Goal: Check status: Check status

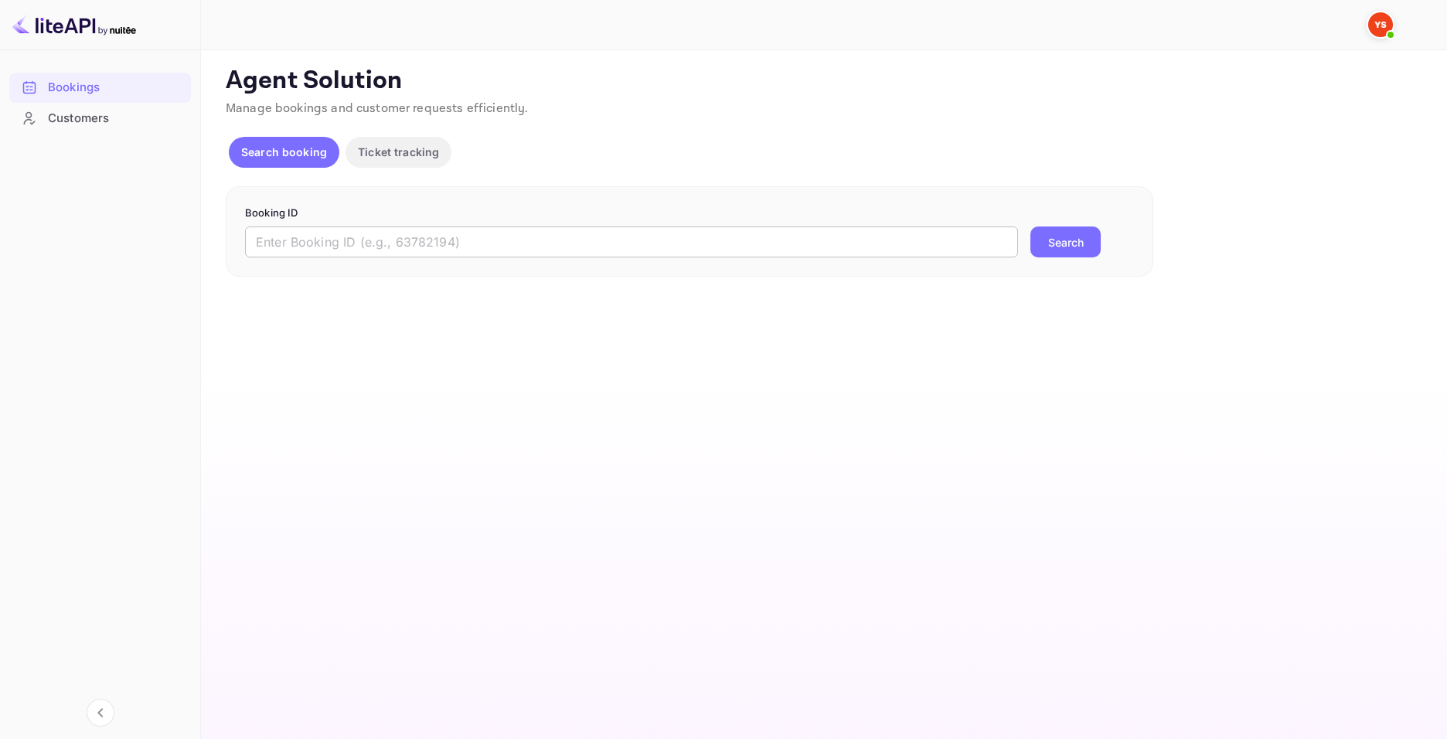
click at [459, 244] on input "text" at bounding box center [631, 242] width 773 height 31
paste input "8381478"
type input "8381478"
click at [1063, 257] on button "Search" at bounding box center [1066, 242] width 70 height 31
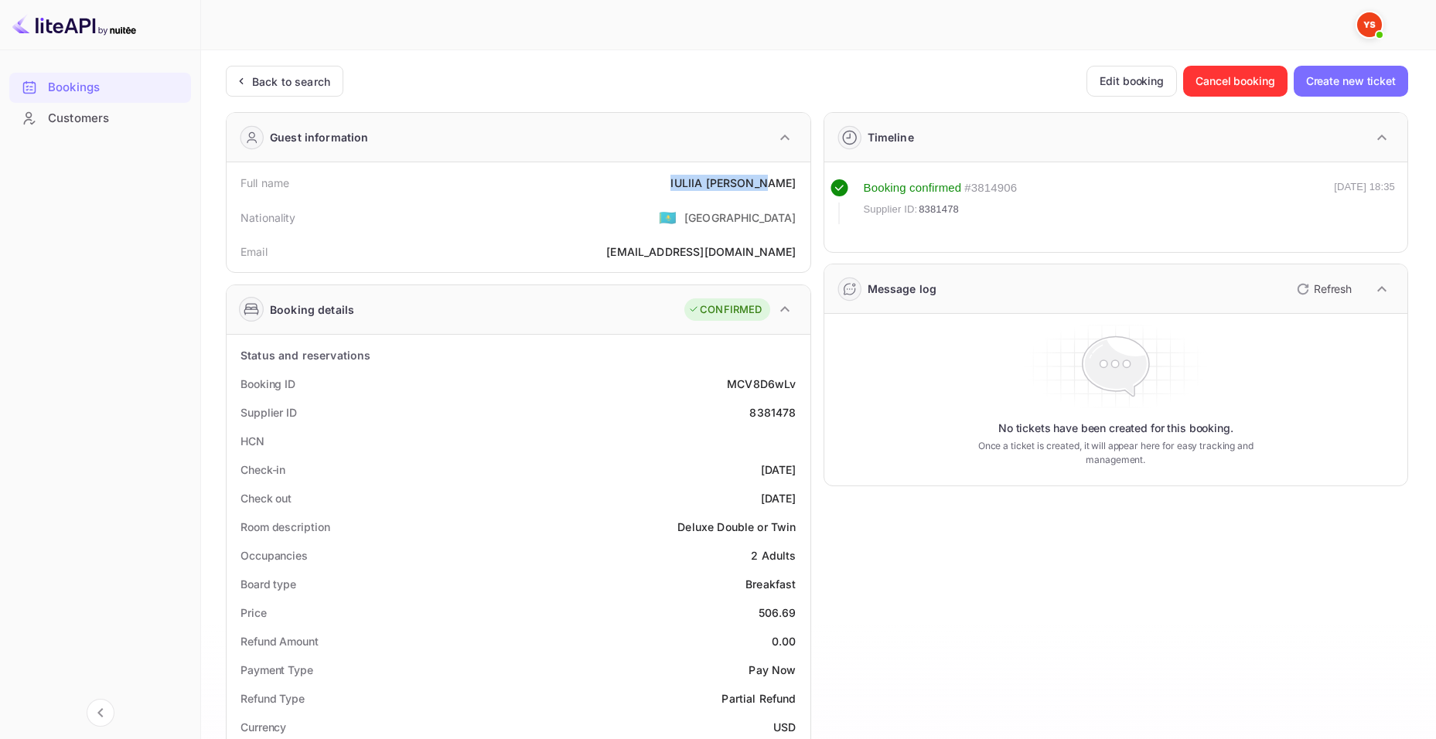
drag, startPoint x: 693, startPoint y: 178, endPoint x: 799, endPoint y: 180, distance: 106.0
click at [799, 180] on div "Full name [PERSON_NAME]" at bounding box center [518, 183] width 571 height 29
copy div "[PERSON_NAME]"
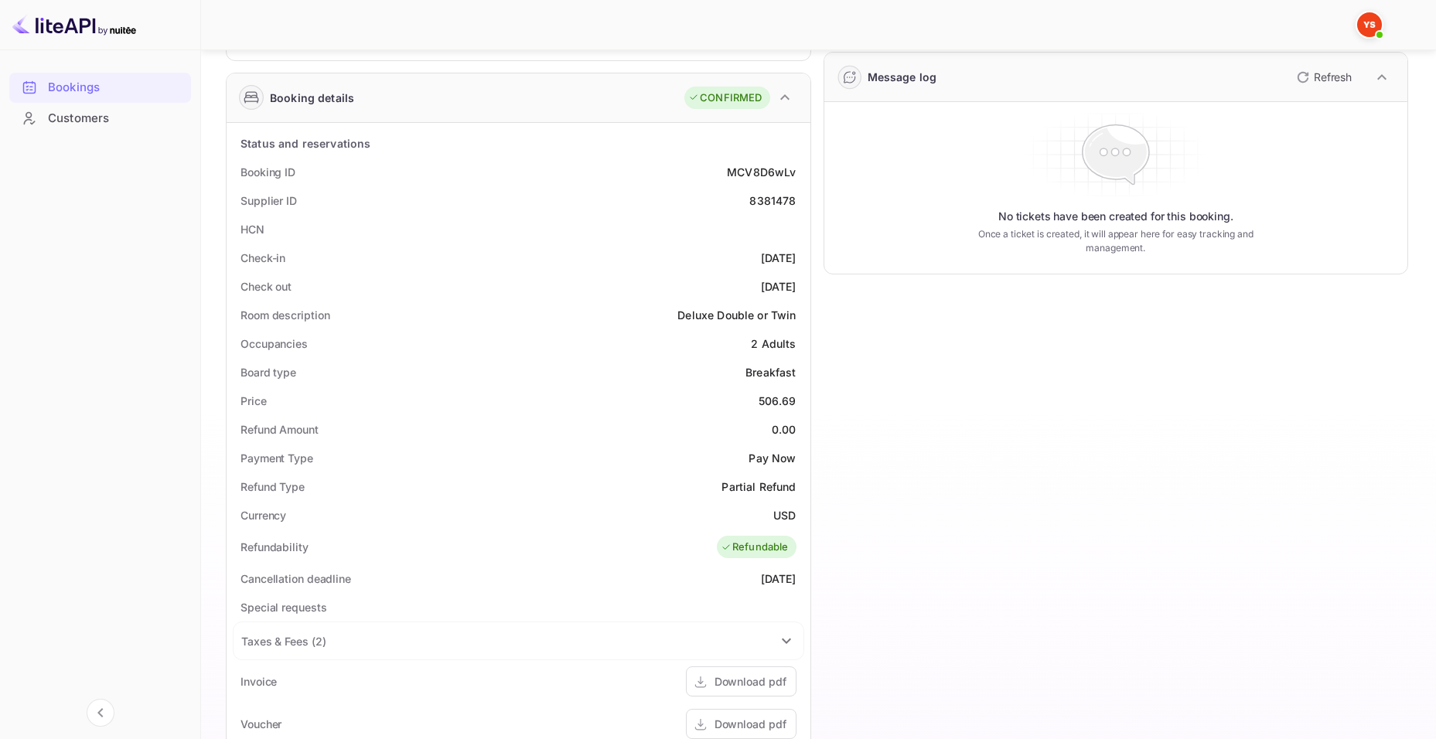
scroll to position [232, 0]
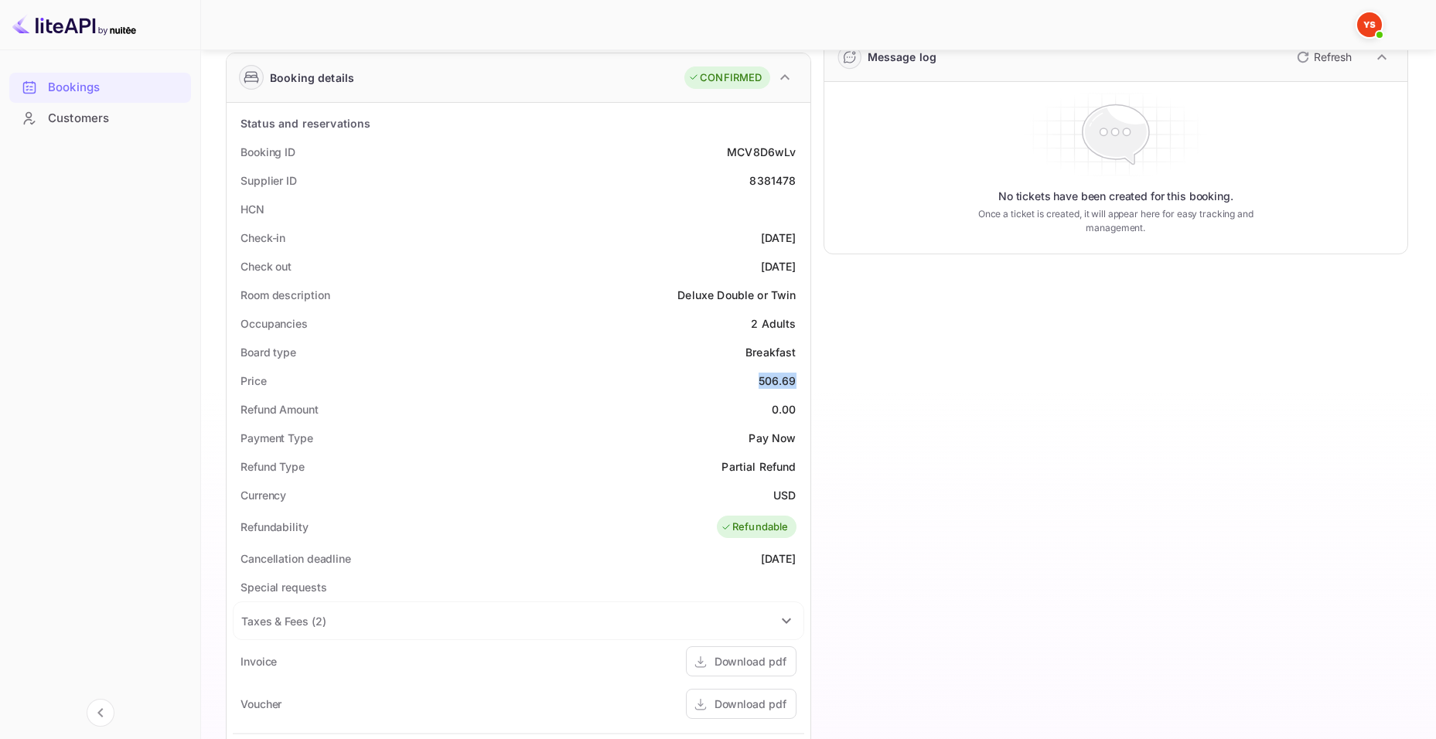
drag, startPoint x: 758, startPoint y: 381, endPoint x: 798, endPoint y: 378, distance: 40.3
click at [798, 378] on div "Price 506.69" at bounding box center [518, 381] width 571 height 29
copy div "506.69"
drag, startPoint x: 762, startPoint y: 495, endPoint x: 798, endPoint y: 496, distance: 35.6
click at [798, 496] on div "Currency USD" at bounding box center [518, 495] width 571 height 29
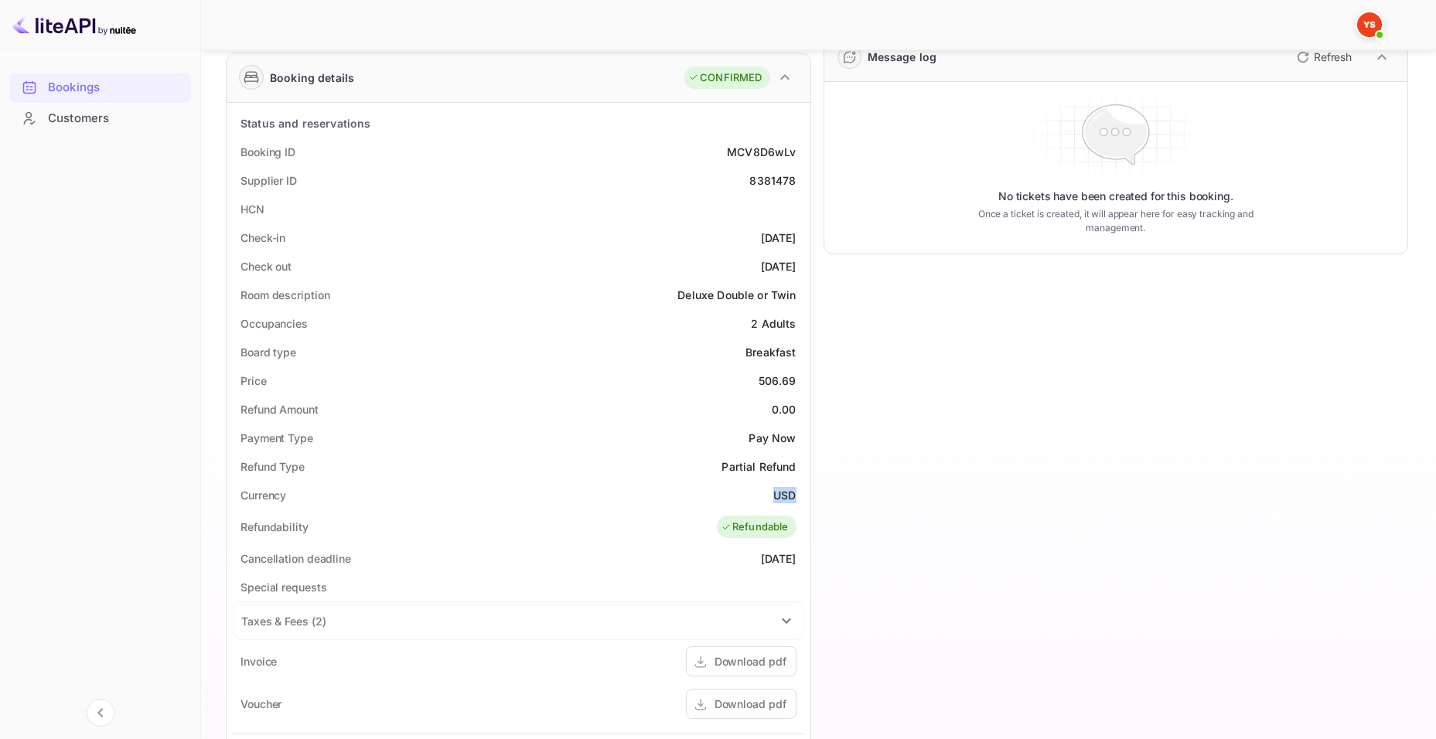
copy div "USD"
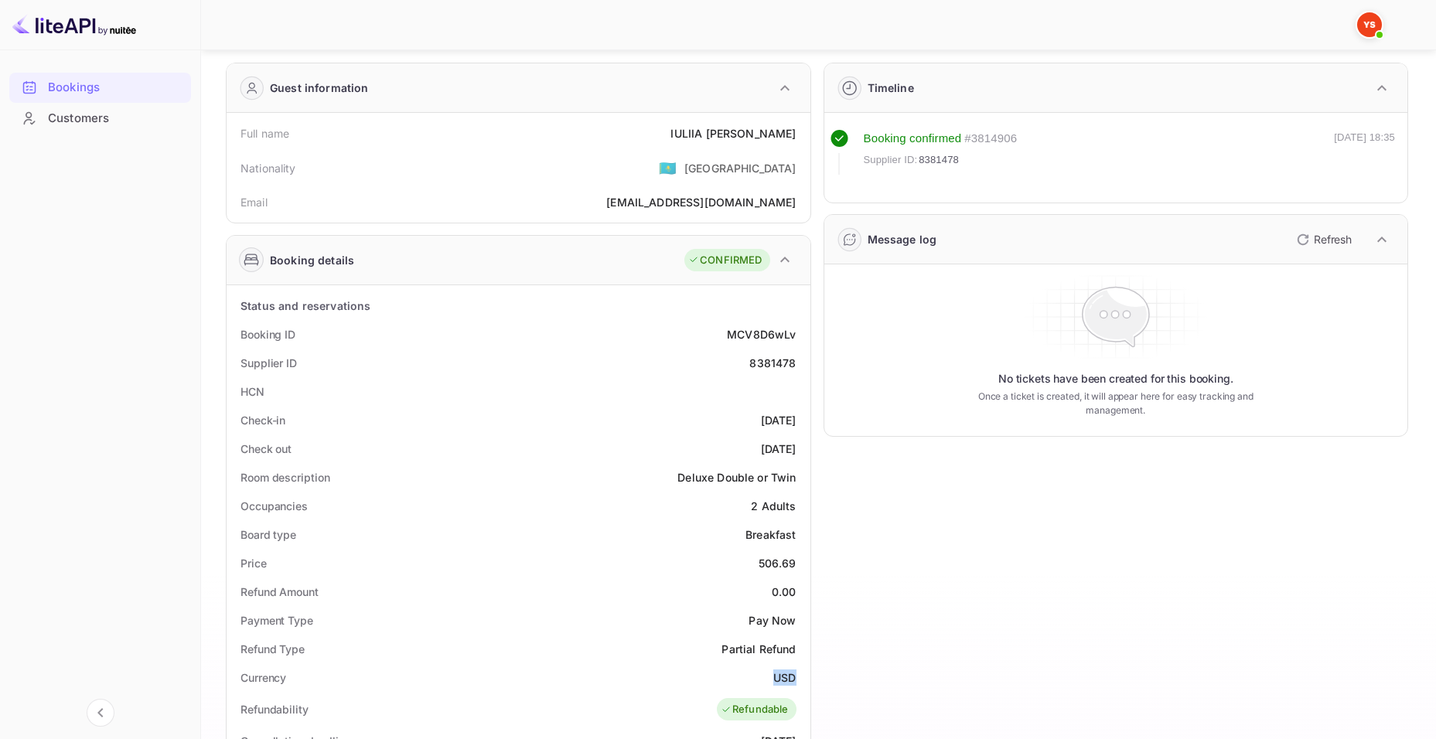
scroll to position [0, 0]
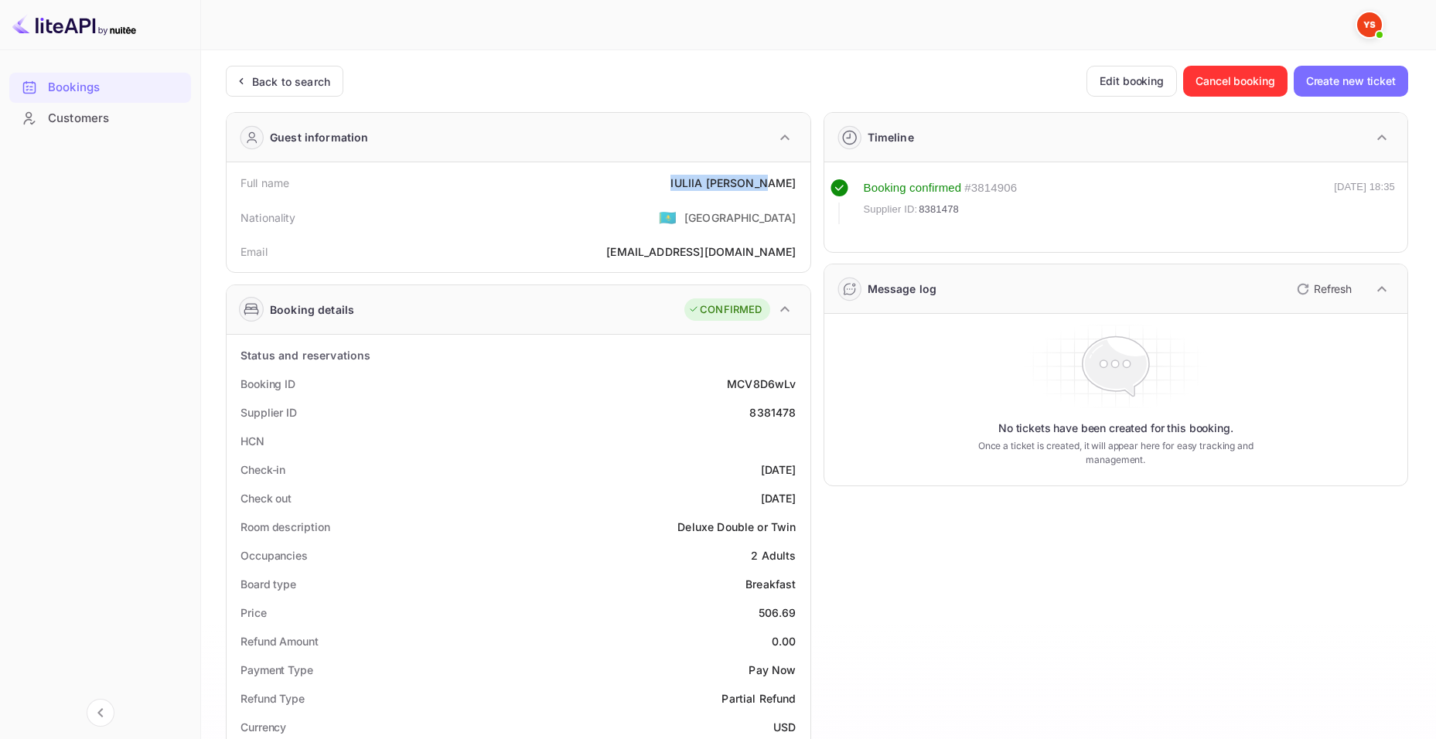
drag, startPoint x: 748, startPoint y: 188, endPoint x: 798, endPoint y: 189, distance: 50.3
click at [798, 189] on div "Full name [PERSON_NAME]" at bounding box center [518, 183] width 571 height 29
copy div "[PERSON_NAME]"
